Goal: Task Accomplishment & Management: Manage account settings

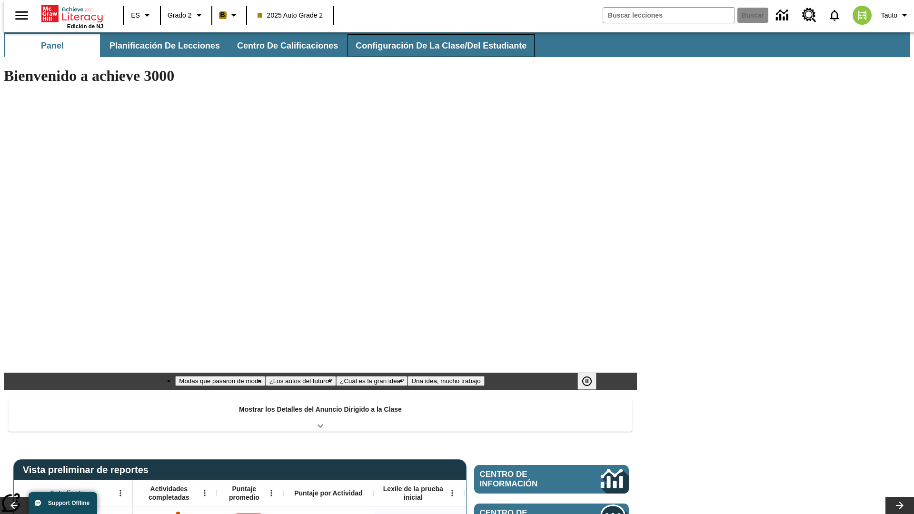
click at [431, 46] on span "Configuración de la clase/del estudiante" at bounding box center [441, 45] width 171 height 11
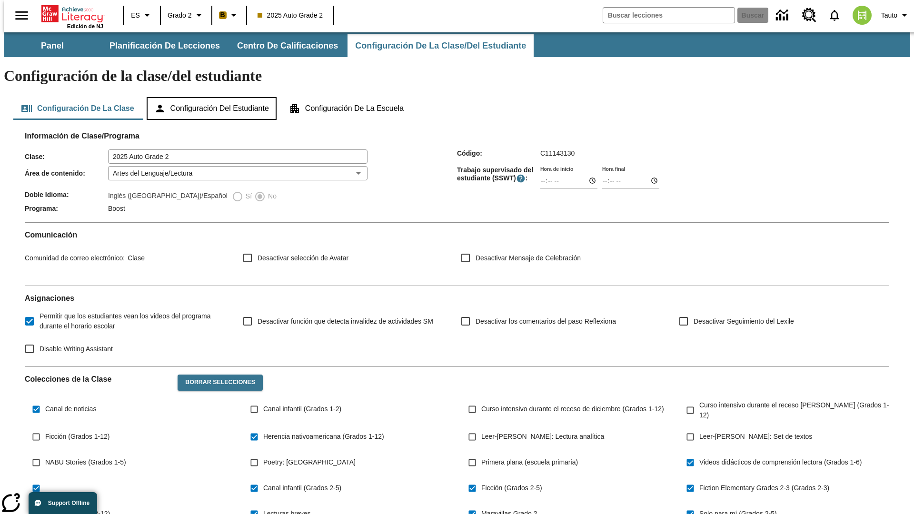
click at [212, 97] on button "Configuración del estudiante" at bounding box center [212, 108] width 130 height 23
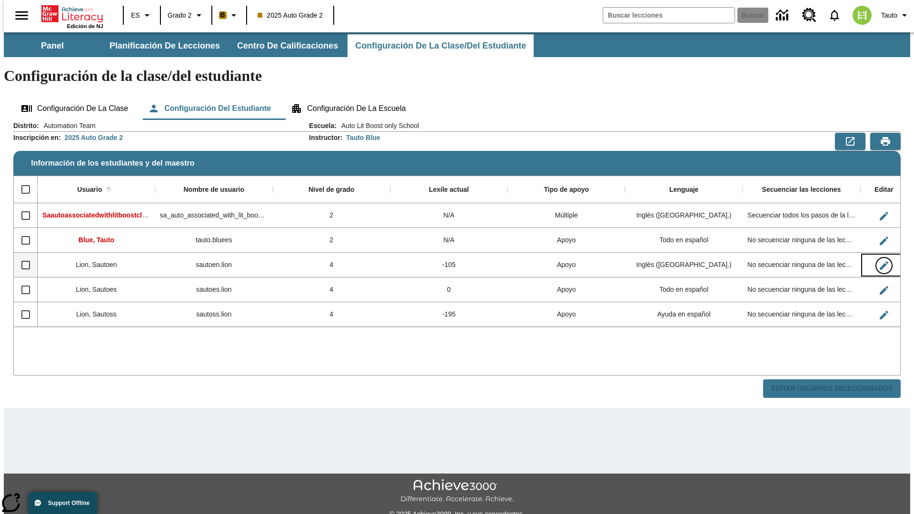
click at [880, 261] on icon "Editar Usuario" at bounding box center [884, 265] width 9 height 9
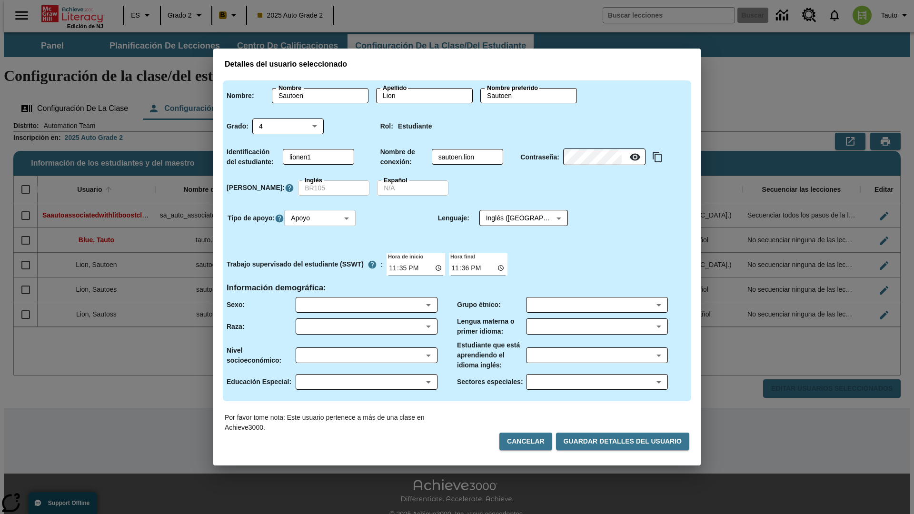
click at [321, 218] on body "Saltar al contenido principal Edición de NJ ES Grado 2 B 2025 Auto Grade 2 Busc…" at bounding box center [457, 283] width 907 height 503
click at [321, 253] on li "Apoyo" at bounding box center [321, 254] width 71 height 16
click at [515, 218] on body "Saltar al contenido principal Edición de NJ ES Grado 2 B 2025 Auto Grade 2 Busc…" at bounding box center [457, 283] width 907 height 503
click at [321, 218] on body "Saltar al contenido principal Edición de NJ ES Grado 2 B 2025 Auto Grade 2 Busc…" at bounding box center [457, 283] width 907 height 503
click at [321, 269] on li "Enriquecimiento" at bounding box center [321, 269] width 71 height 16
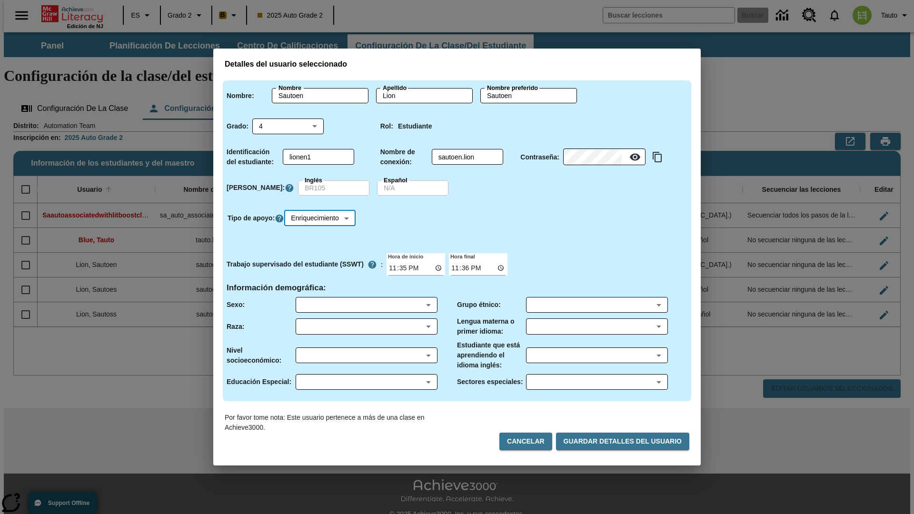
click at [323, 218] on body "Saltar al contenido principal Edición de NJ ES Grado 2 B 2025 Auto Grade 2 Busc…" at bounding box center [457, 283] width 907 height 503
click at [323, 238] on li "Estándar" at bounding box center [323, 238] width 75 height 16
type input "0"
click at [321, 218] on body "Saltar al contenido principal Edición de NJ ES Grado 2 B 2025 Auto Grade 2 Busc…" at bounding box center [457, 283] width 907 height 503
click at [321, 285] on li "Múltiple" at bounding box center [321, 285] width 71 height 16
